Goal: Submit feedback/report problem

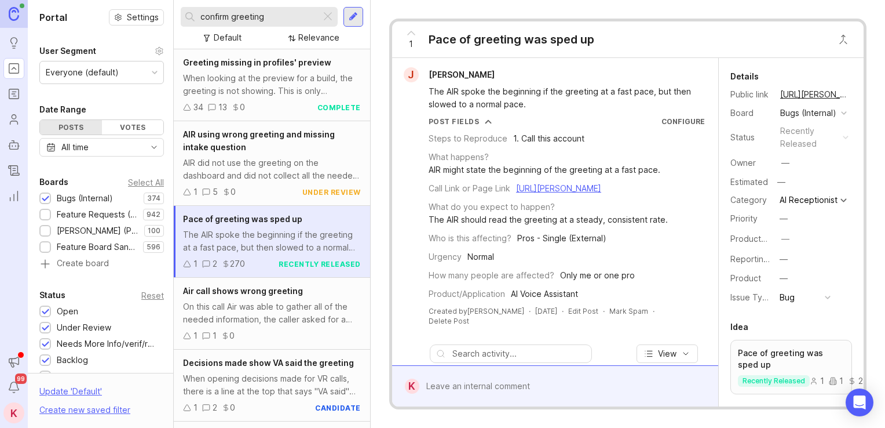
click at [327, 16] on div at bounding box center [328, 16] width 14 height 15
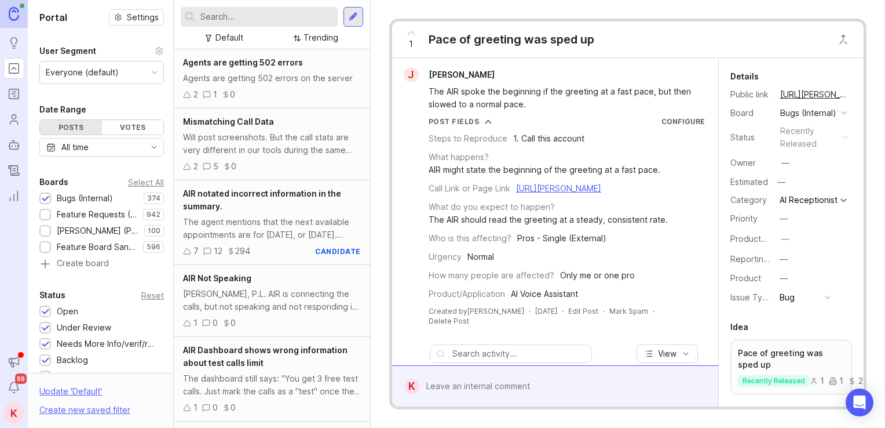
click at [267, 74] on div "Agents are getting 502 errors on the server" at bounding box center [272, 78] width 178 height 13
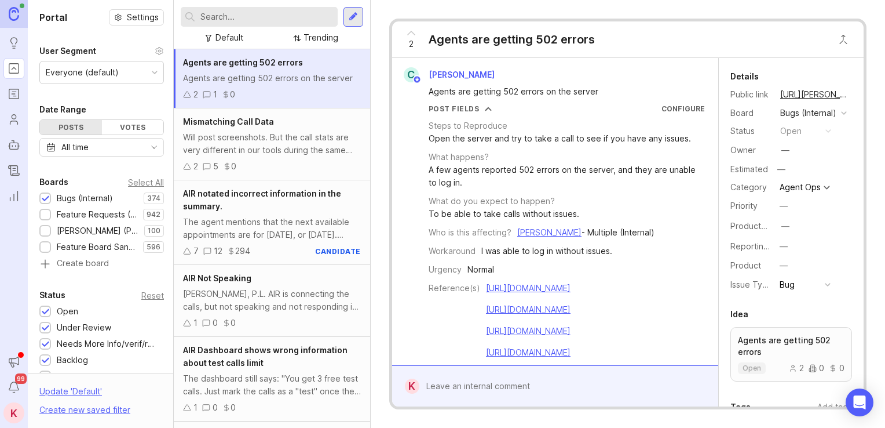
scroll to position [282, 0]
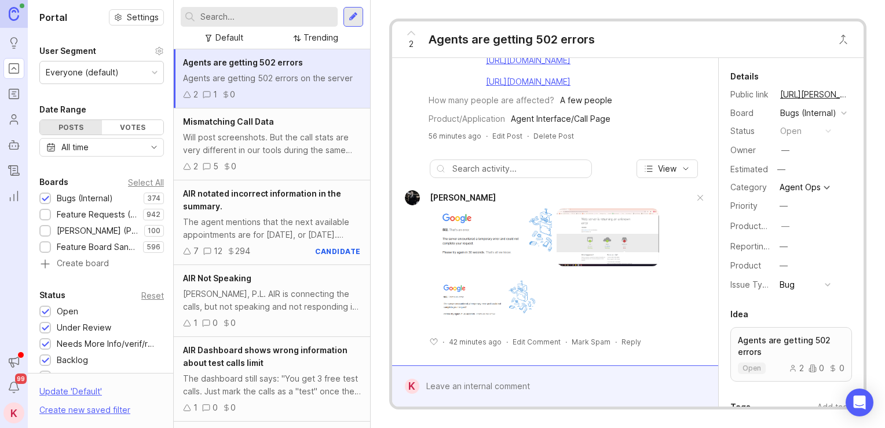
click at [269, 148] on div "Will post screenshots. But the call stats are very different in our tools durin…" at bounding box center [272, 143] width 178 height 25
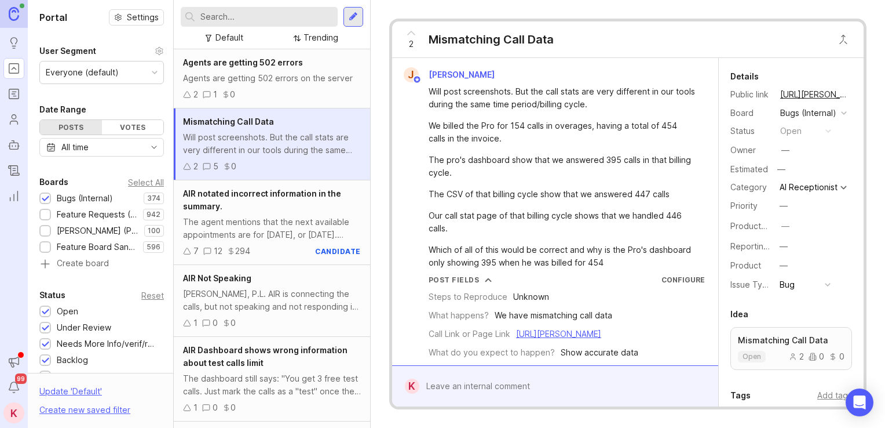
click at [239, 17] on input "text" at bounding box center [266, 16] width 133 height 13
type input "c"
type input "f"
type input "did not speakl to caller"
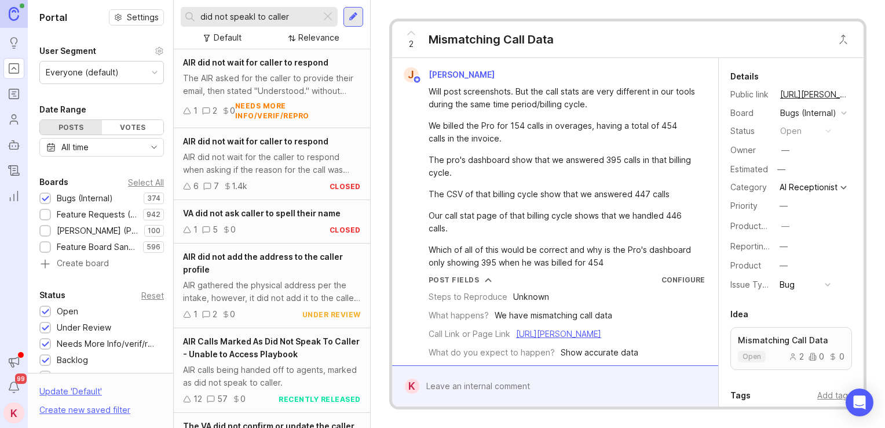
click at [251, 340] on span "AIR Calls Marked As Did Not Speak To Caller - Unable to Access Playbook" at bounding box center [271, 347] width 177 height 23
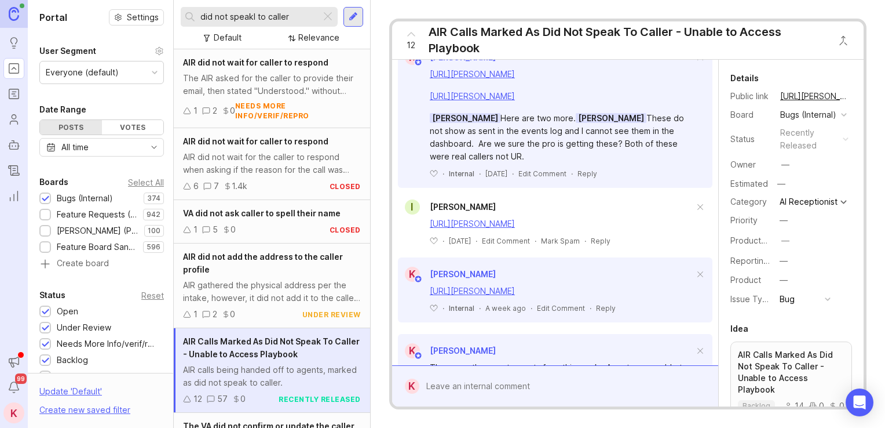
drag, startPoint x: 593, startPoint y: 305, endPoint x: 603, endPoint y: 193, distance: 112.3
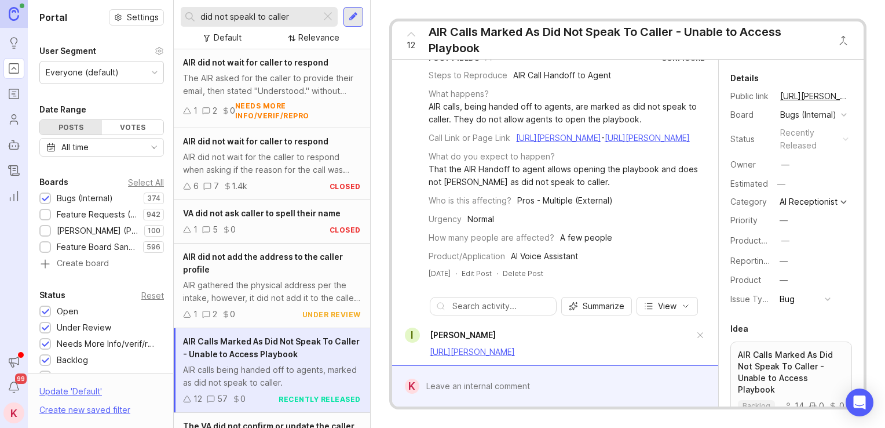
drag, startPoint x: 600, startPoint y: 202, endPoint x: 600, endPoint y: 151, distance: 51.0
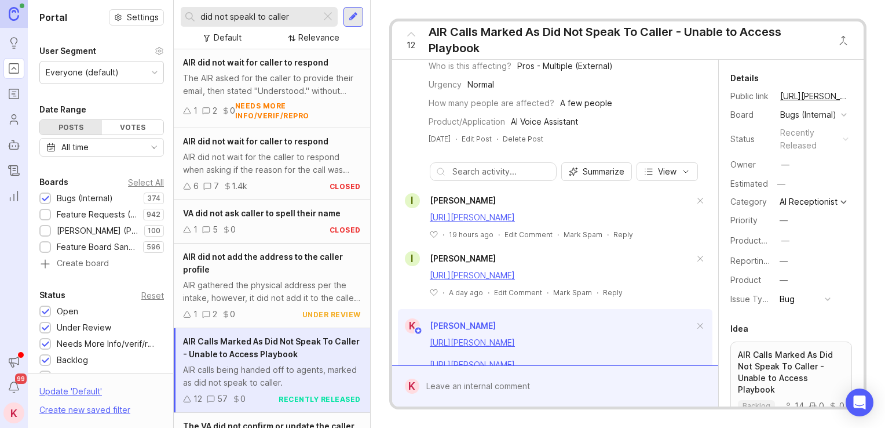
drag, startPoint x: 599, startPoint y: 181, endPoint x: 608, endPoint y: 231, distance: 50.6
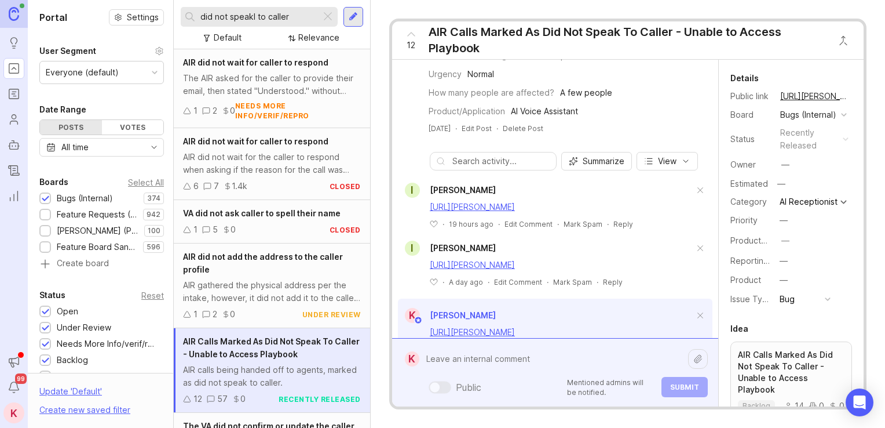
click at [516, 386] on div "Public Mentioned admins will be notified. Submit" at bounding box center [563, 372] width 289 height 49
click at [450, 364] on textarea at bounding box center [553, 359] width 269 height 22
paste textarea "https://agent.smith.ai/agent/call/CA6743e3a62661dd8ff9fb96f3bac55065/"
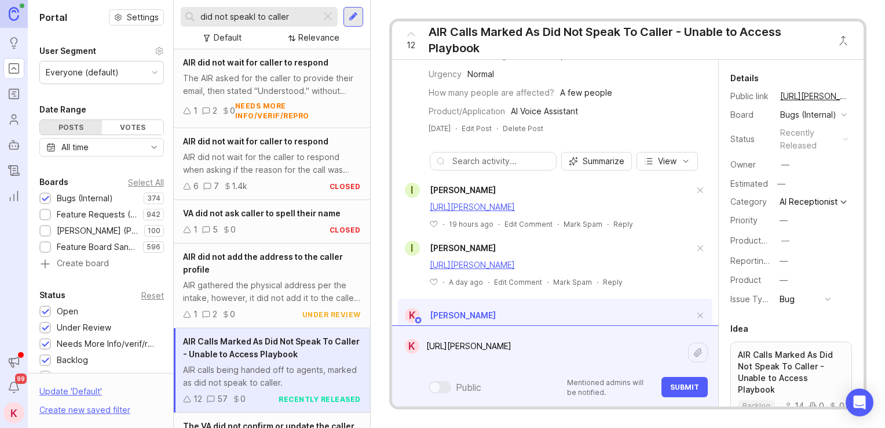
type textarea "https://agent.smith.ai/agent/call/CA6743e3a62661dd8ff9fb96f3bac55065/"
